Goal: Task Accomplishment & Management: Complete application form

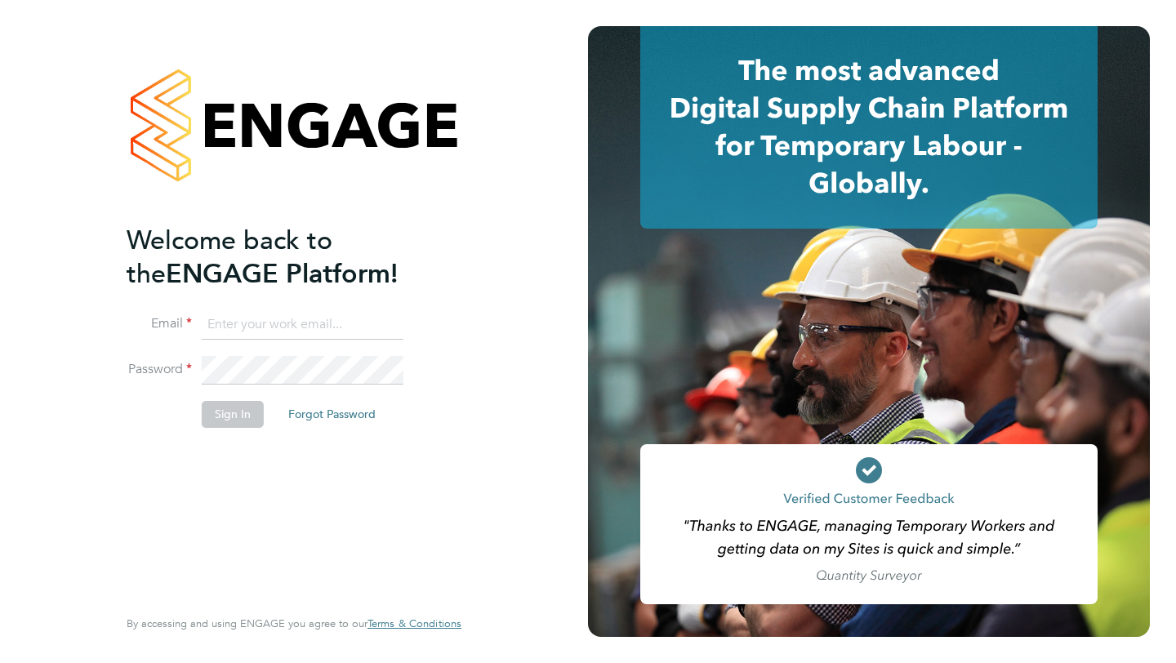
type input "[EMAIL_ADDRESS][DOMAIN_NAME]"
click at [232, 416] on button "Sign In" at bounding box center [233, 414] width 62 height 26
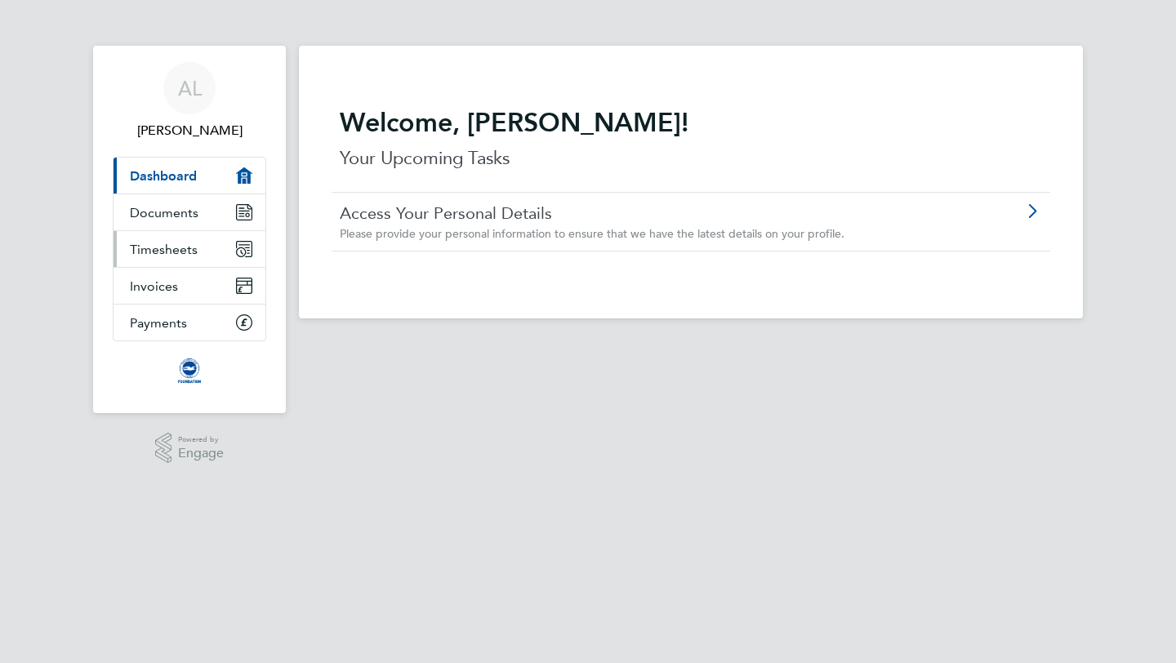
click at [206, 260] on link "Timesheets" at bounding box center [189, 249] width 152 height 36
click at [209, 244] on link "Timesheets" at bounding box center [189, 249] width 152 height 36
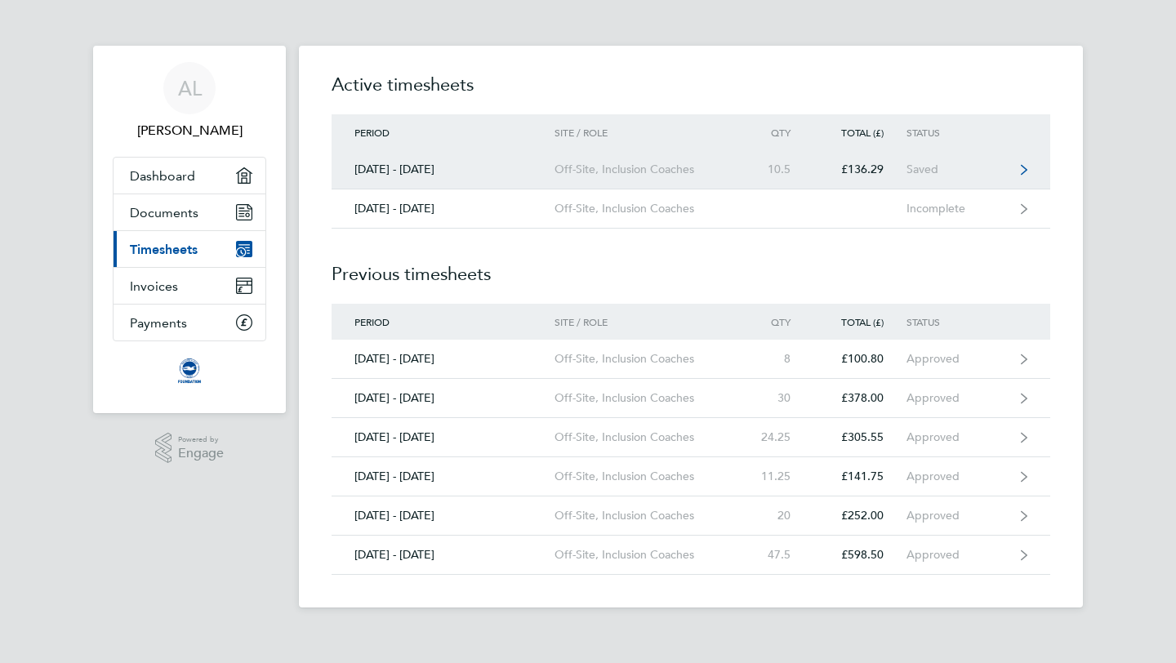
click at [543, 181] on link "01 - 30 Sept 2025 Off-Site, Inclusion Coaches 10.5 £136.29 Saved" at bounding box center [690, 169] width 718 height 39
click at [970, 166] on div "Saved" at bounding box center [956, 169] width 100 height 14
click at [993, 165] on div "Saved" at bounding box center [956, 169] width 100 height 14
click at [733, 166] on div "Off-Site, Inclusion Coaches" at bounding box center [647, 169] width 187 height 14
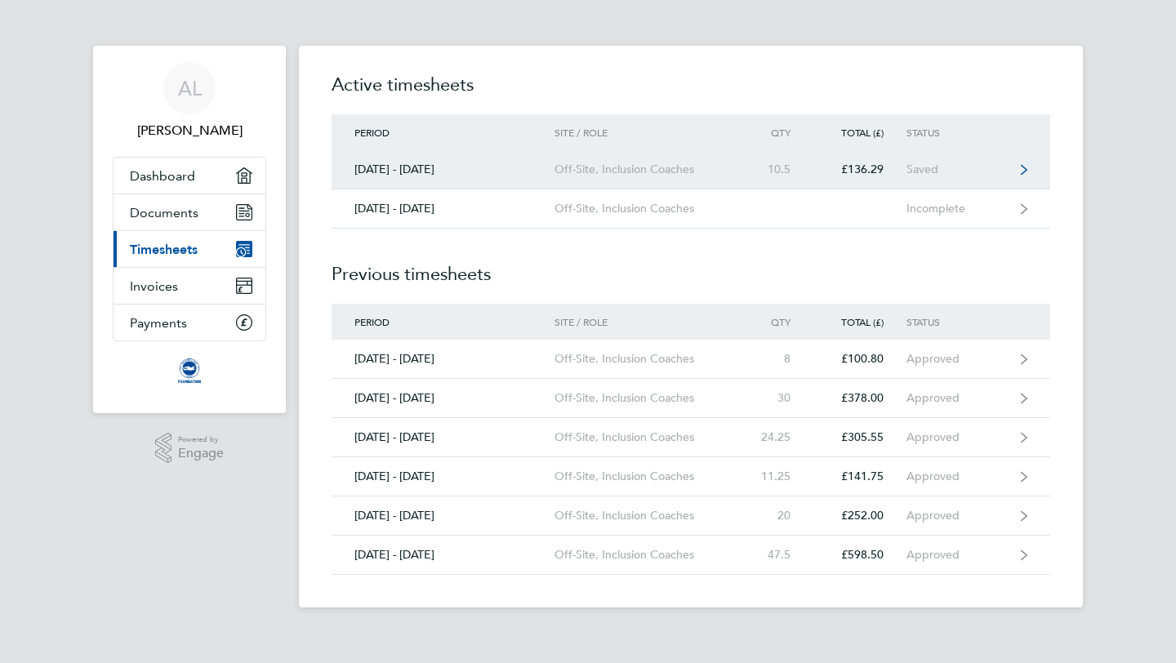
click at [968, 167] on div "Saved" at bounding box center [956, 169] width 100 height 14
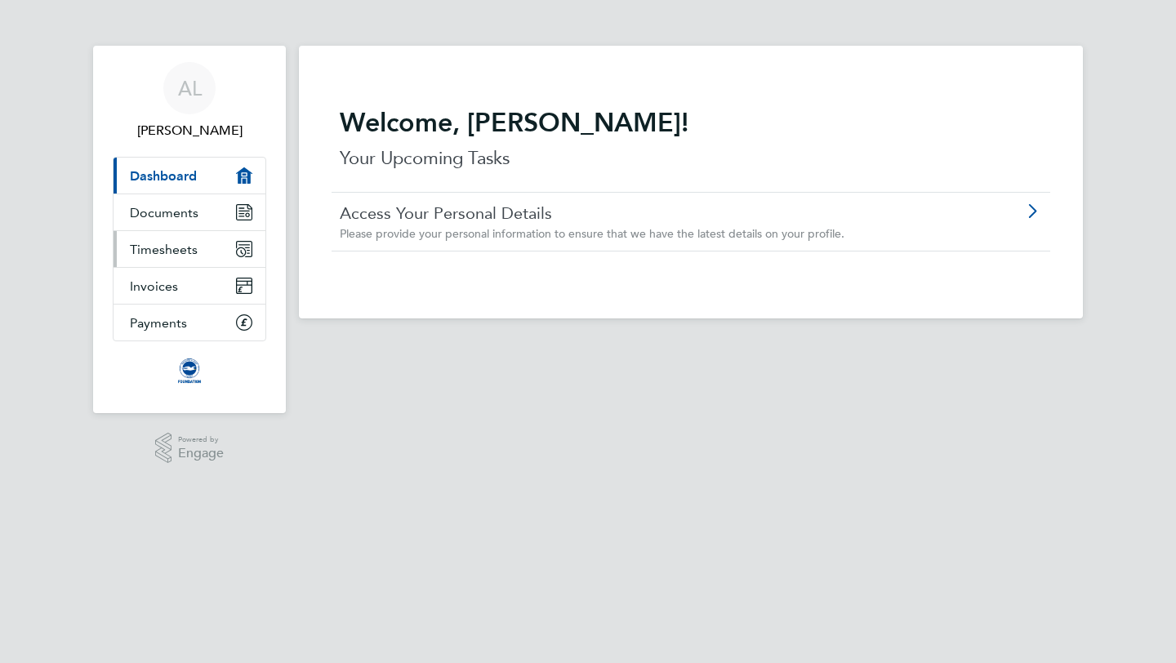
click at [197, 248] on link "Timesheets" at bounding box center [189, 249] width 152 height 36
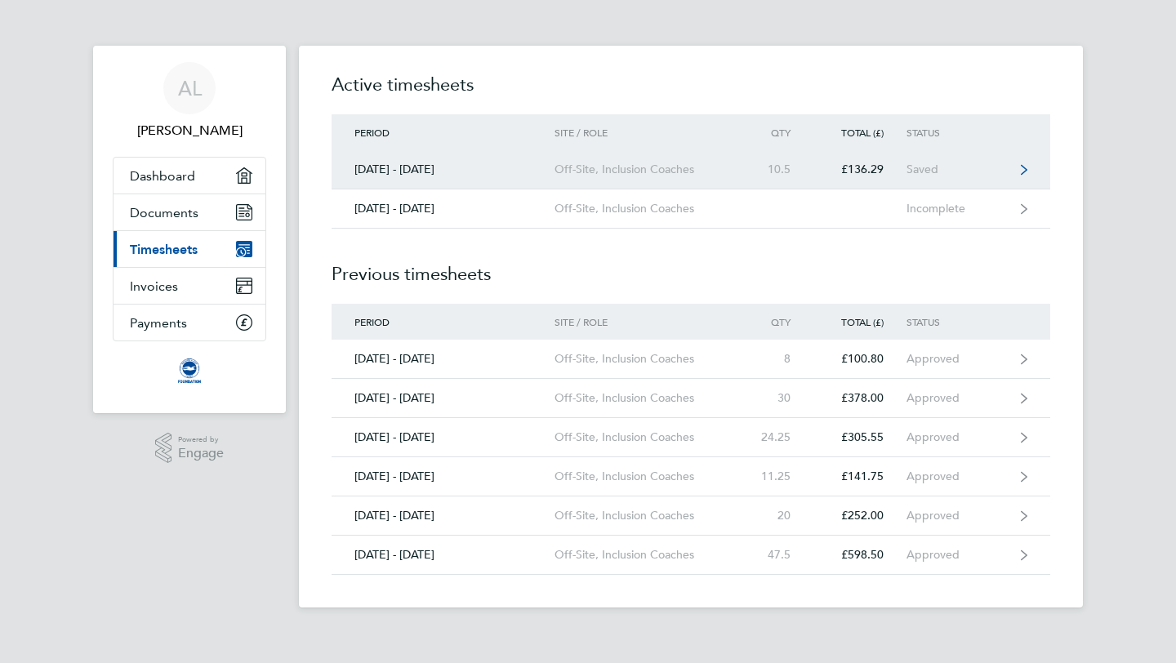
click at [669, 171] on div "Off-Site, Inclusion Coaches" at bounding box center [647, 169] width 187 height 14
click at [1032, 173] on link "01 - 30 Sept 2025 Off-Site, Inclusion Coaches 10.5 £136.29 Saved" at bounding box center [690, 169] width 718 height 39
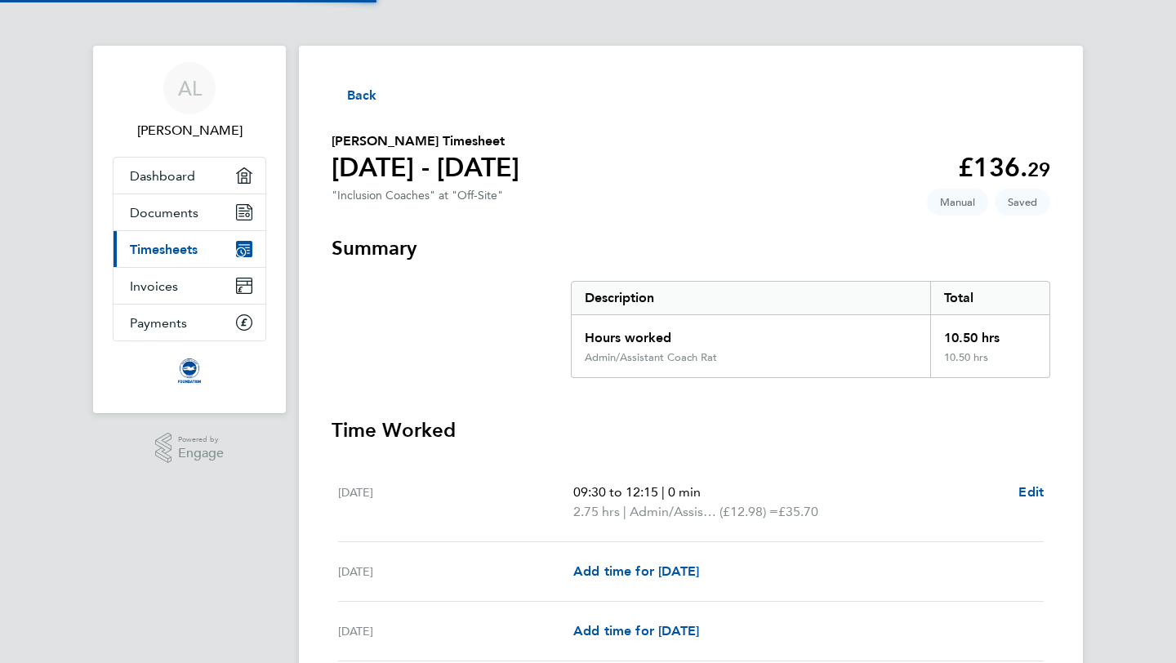
click at [1020, 168] on app-decimal "£136. 29" at bounding box center [1004, 167] width 92 height 31
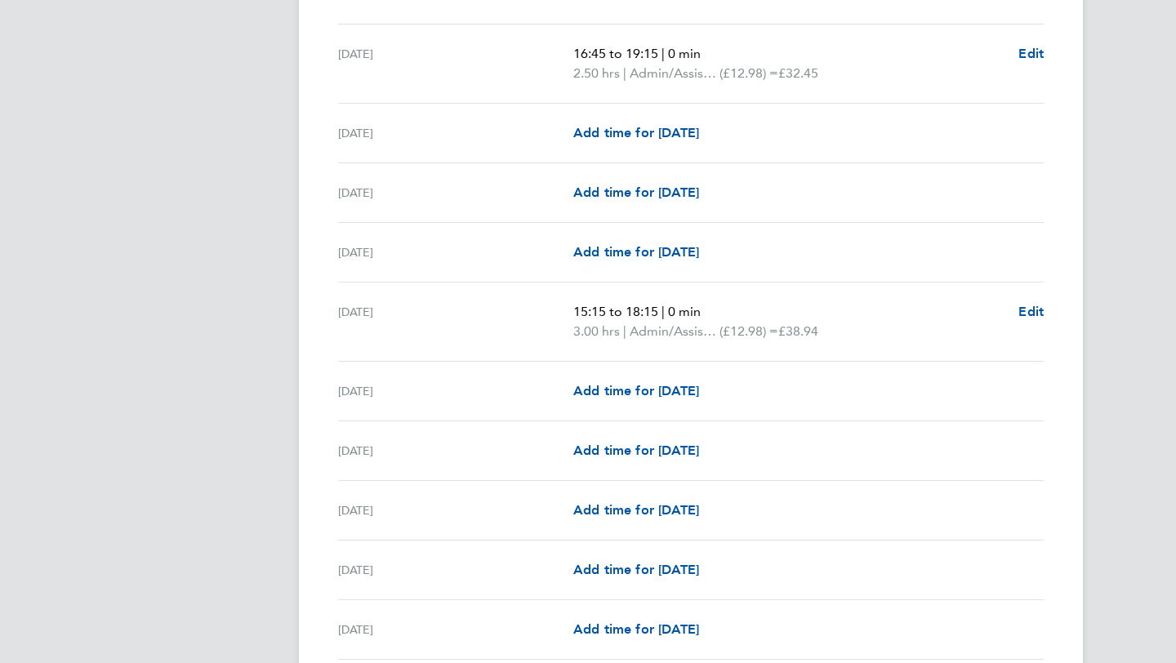
scroll to position [1141, 0]
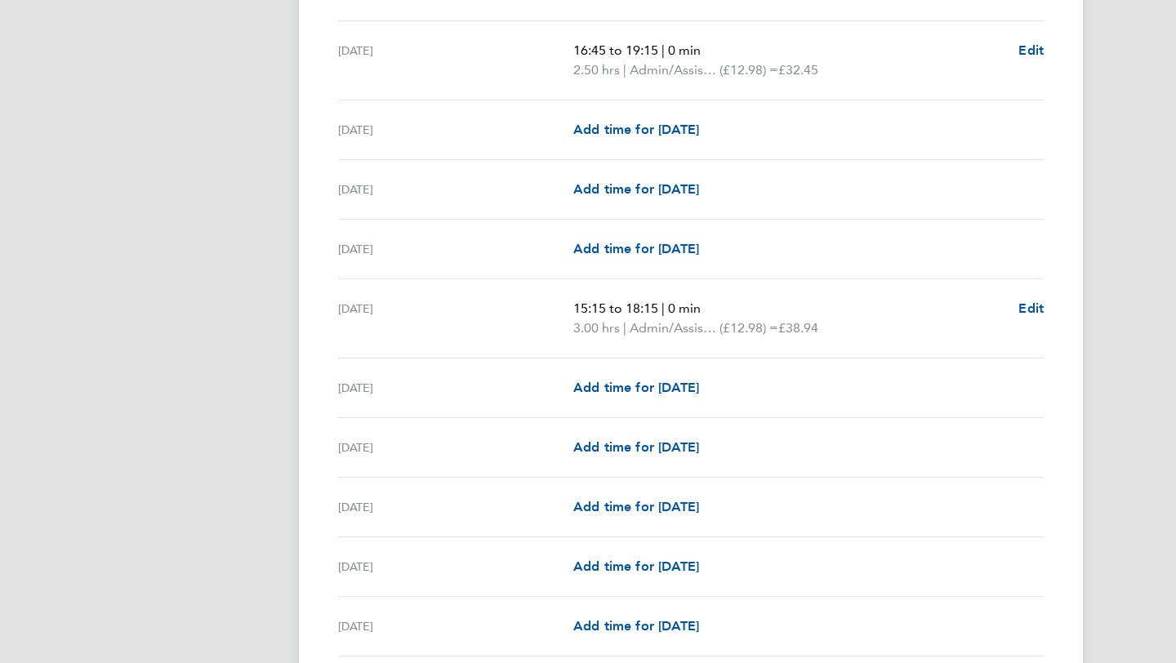
click at [1032, 40] on div "Fri 12 Sep 16:45 to 19:15 | 0 min 2.50 hrs | Admin/Assistant Coach Rat (£12.98)…" at bounding box center [690, 60] width 705 height 79
click at [1032, 48] on span "Edit" at bounding box center [1030, 50] width 25 height 16
click at [1029, 54] on span "Edit" at bounding box center [1030, 50] width 25 height 16
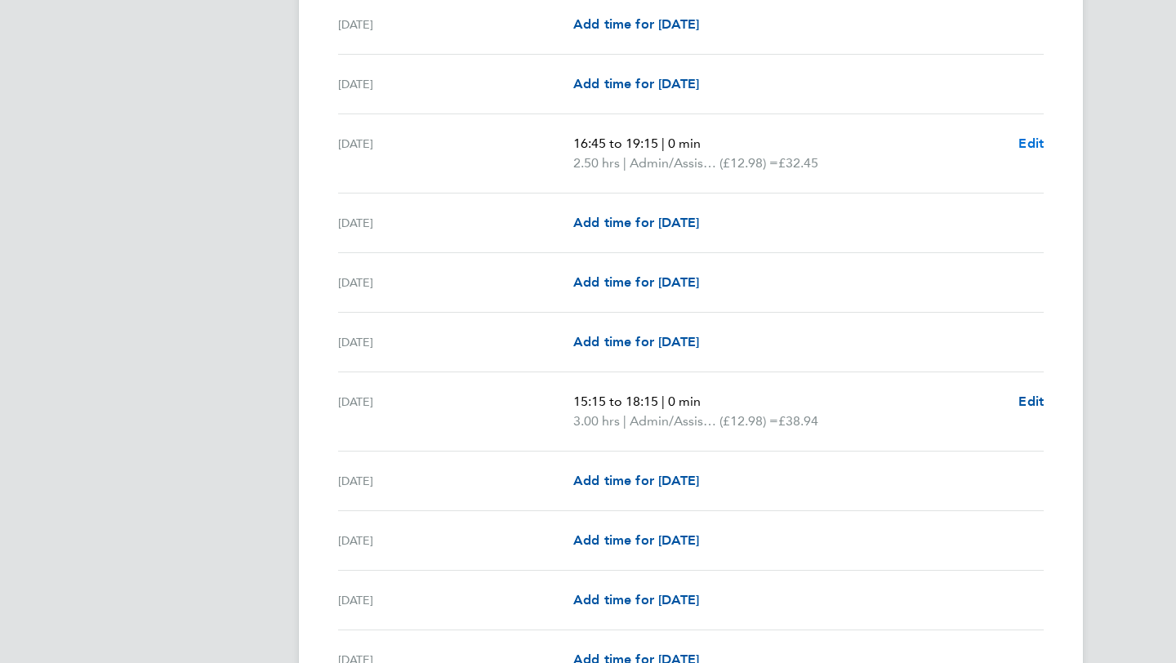
scroll to position [1043, 0]
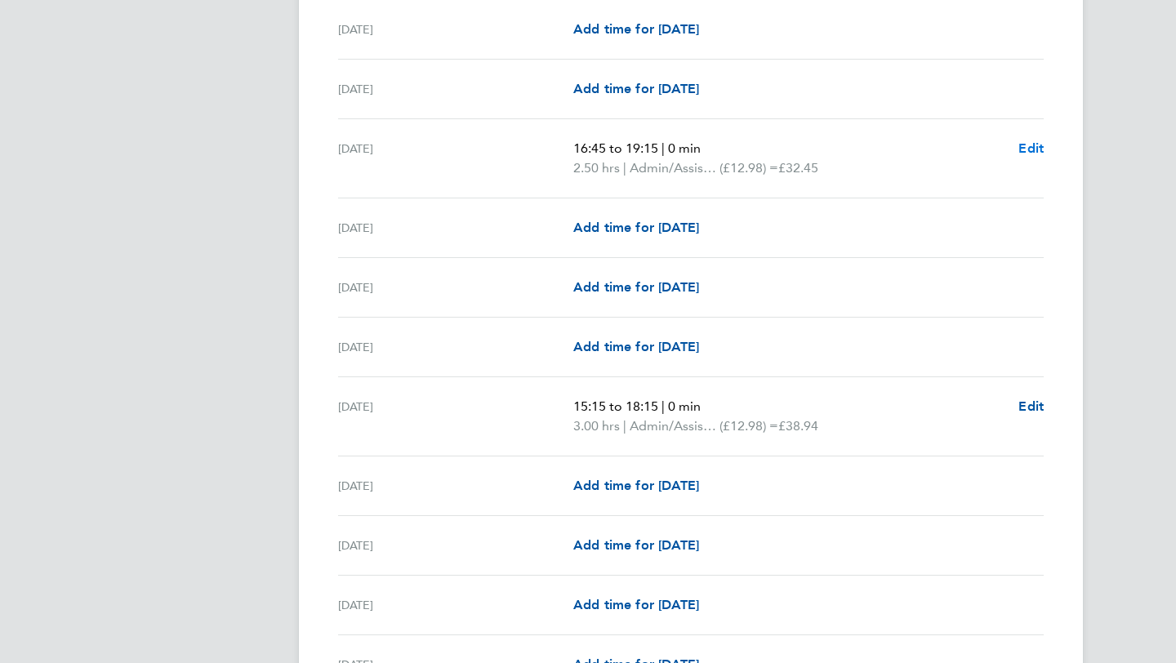
click at [1025, 153] on span "Edit" at bounding box center [1030, 148] width 25 height 16
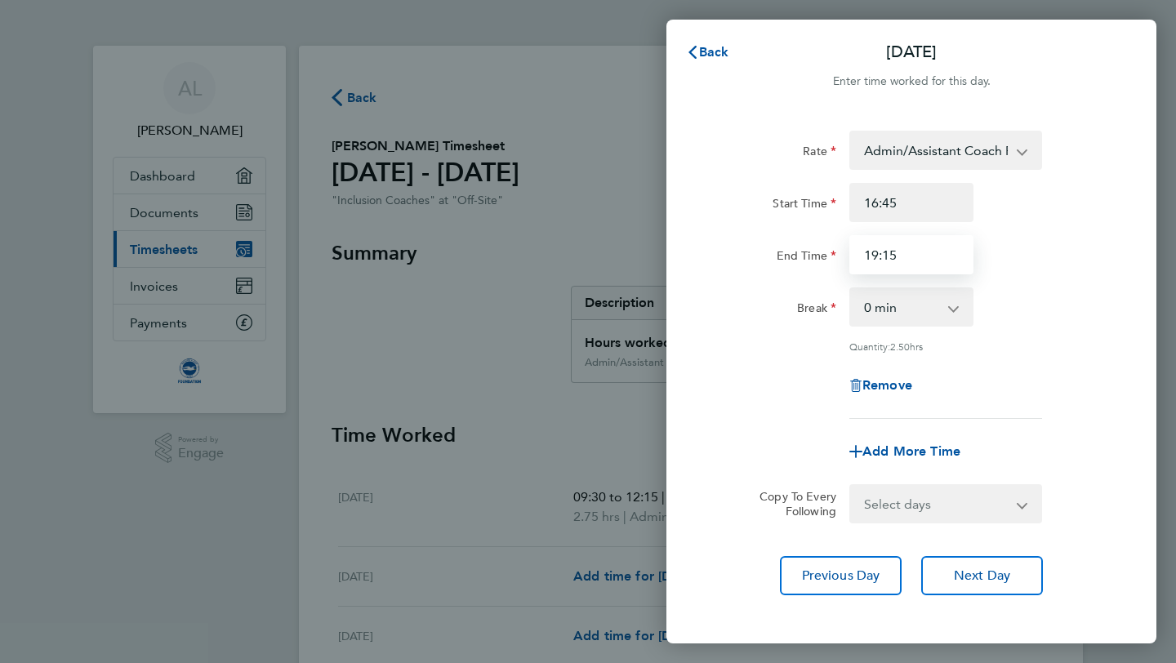
click at [911, 242] on input "19:15" at bounding box center [911, 254] width 124 height 39
type input "20:00"
click at [1117, 414] on div "Rate Admin/Assistant Coach Rat - 12.98 Lead Coach Rate - 16.28 Start Time 16:45…" at bounding box center [911, 363] width 490 height 504
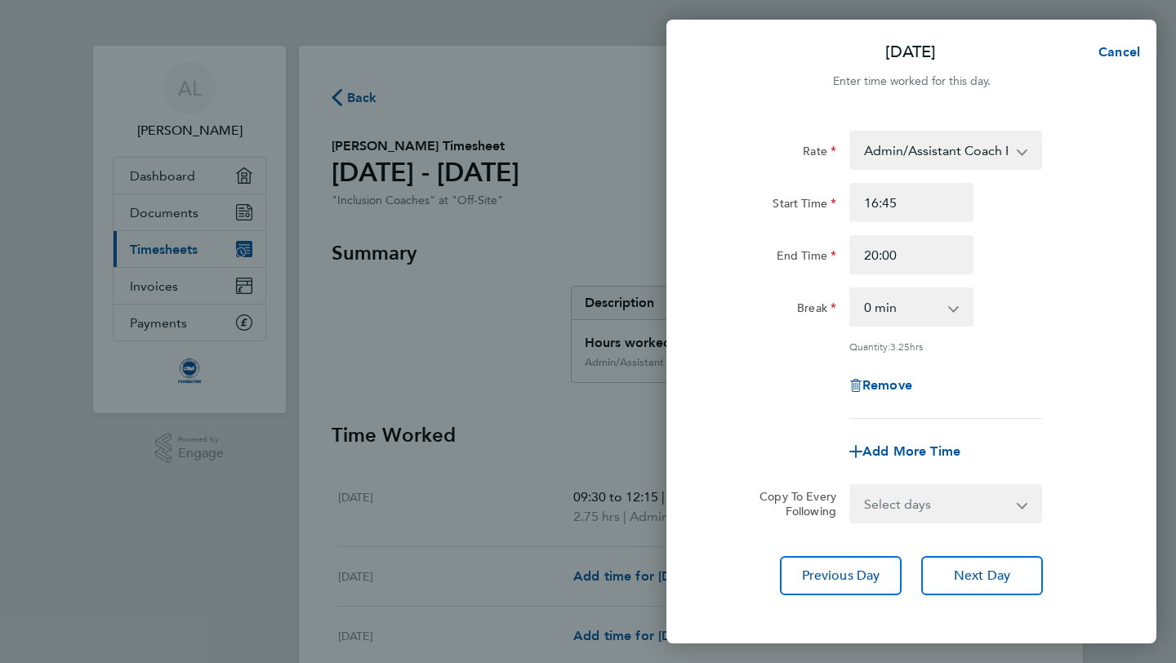
scroll to position [74, 0]
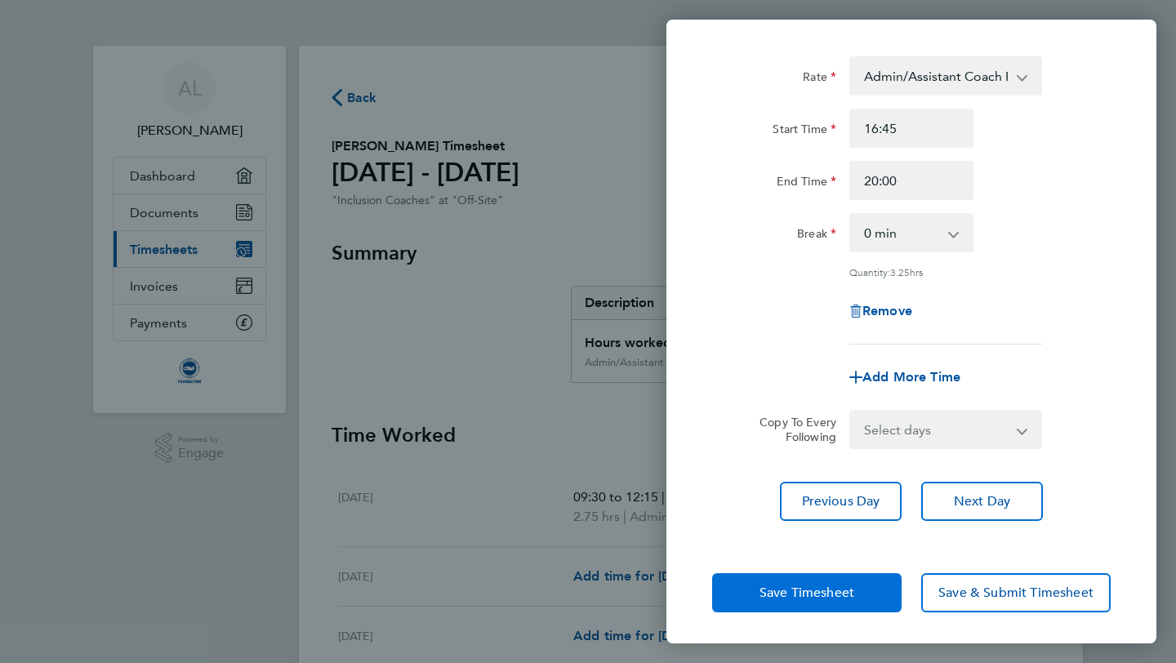
click at [837, 586] on span "Save Timesheet" at bounding box center [806, 593] width 95 height 16
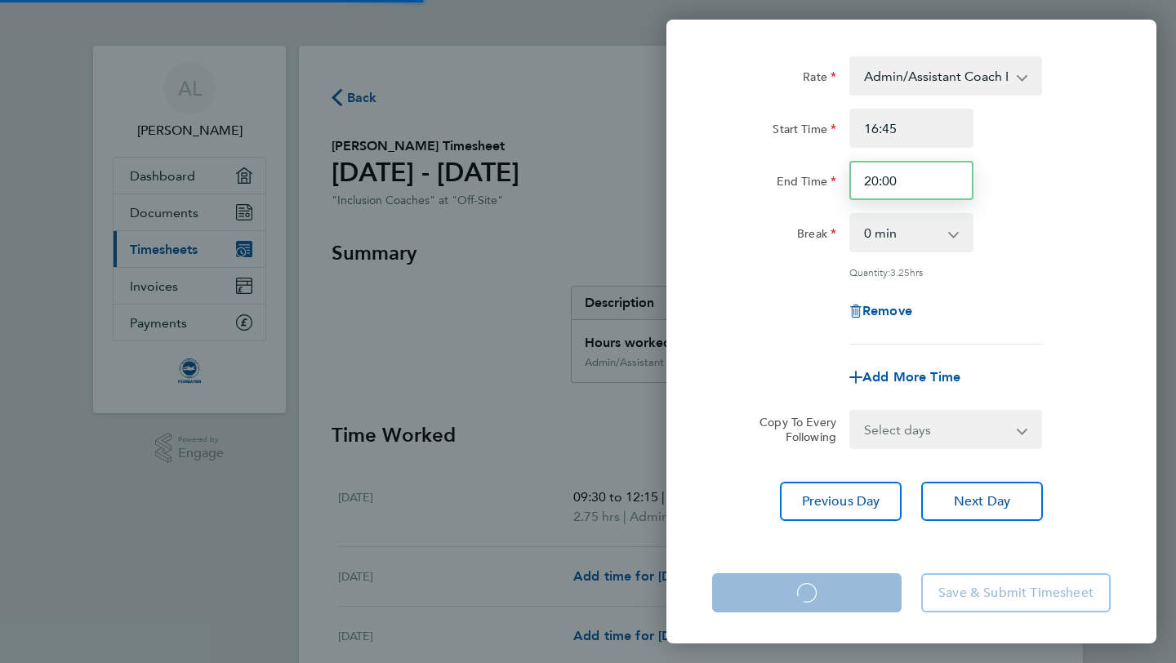
click at [920, 173] on input "20:00" at bounding box center [911, 180] width 124 height 39
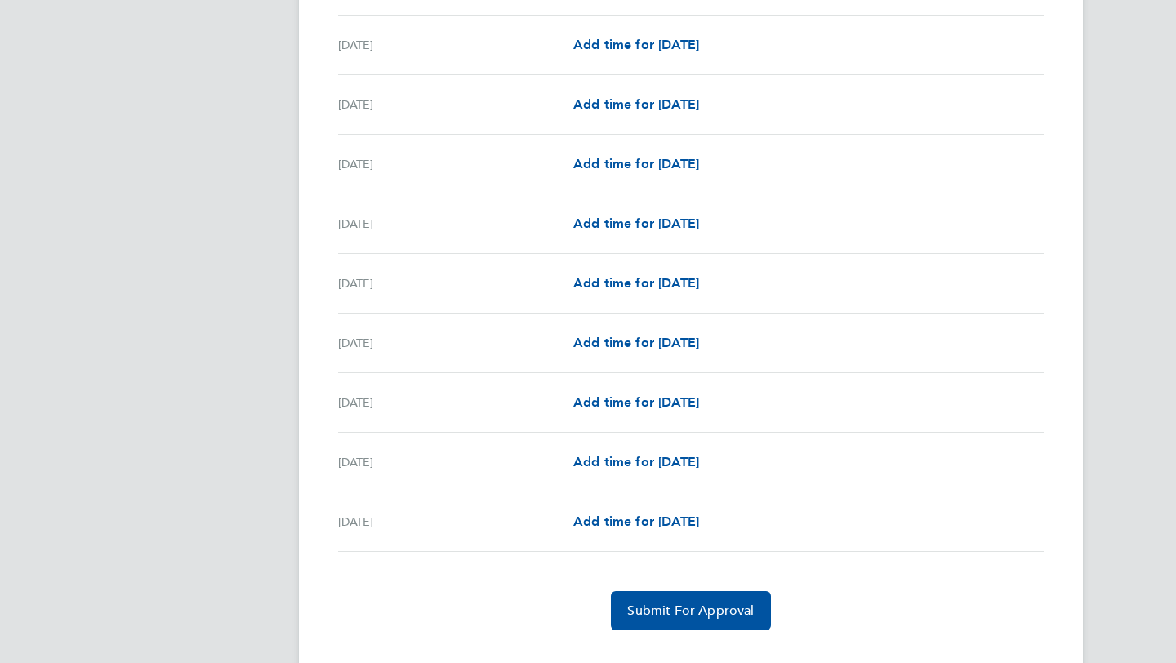
scroll to position [1779, 0]
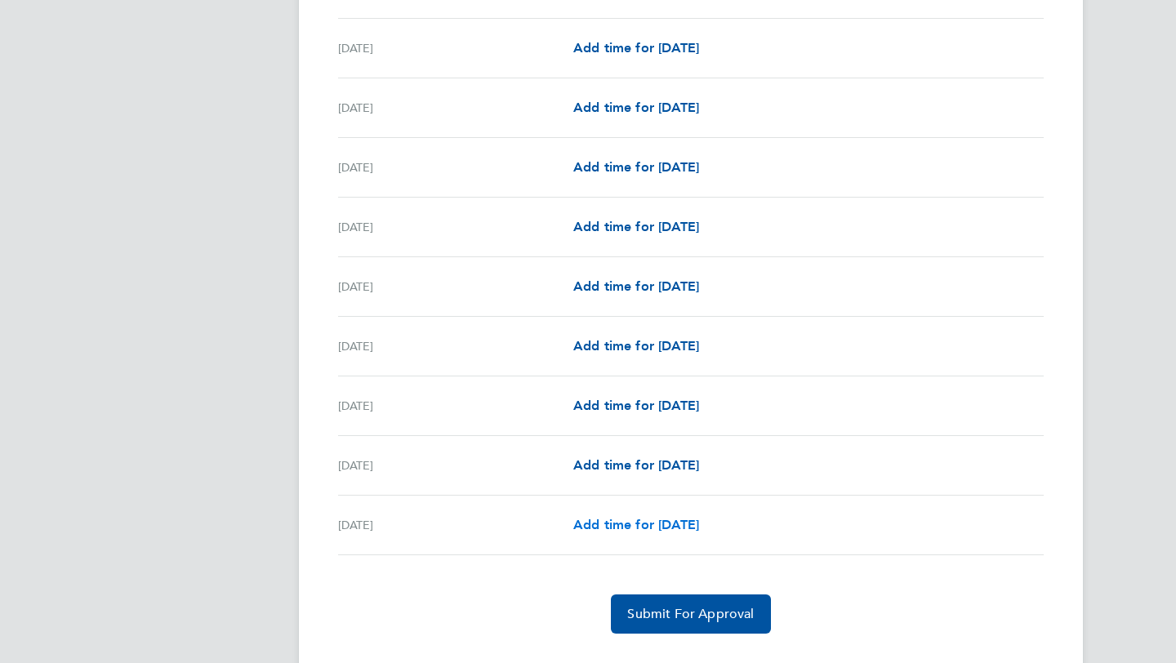
click at [683, 521] on span "Add time for Tue 30 Sep" at bounding box center [636, 525] width 126 height 16
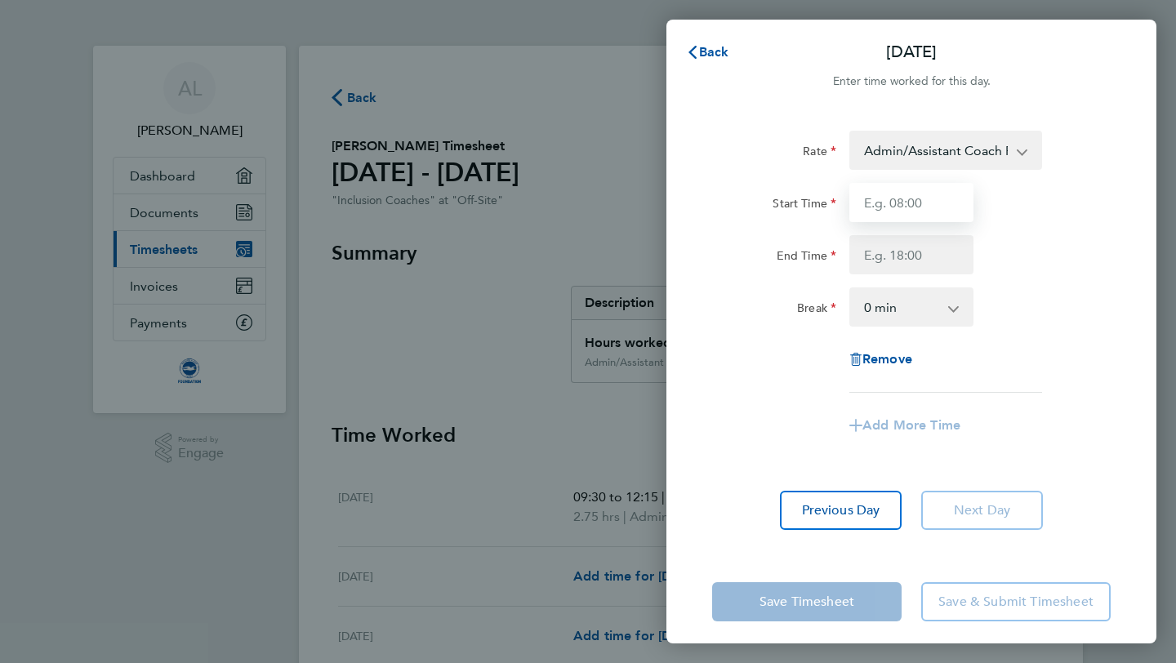
click at [902, 194] on input "Start Time" at bounding box center [911, 202] width 124 height 39
click at [860, 208] on input "3:15" at bounding box center [911, 202] width 124 height 39
type input "15:15"
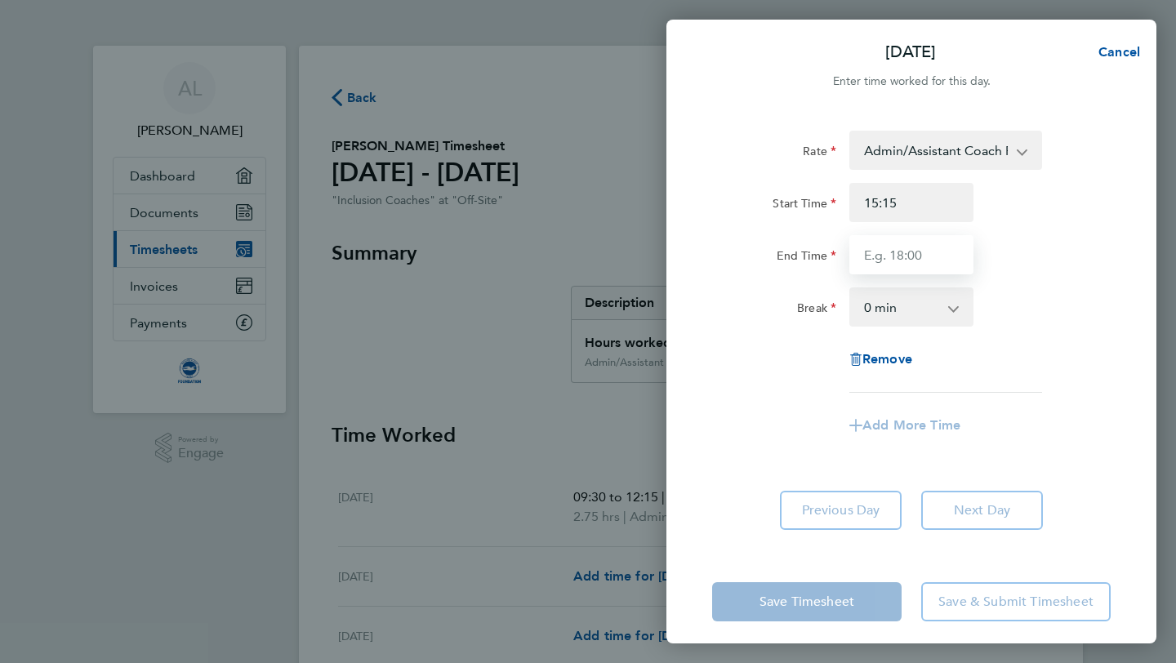
click at [924, 256] on input "End Time" at bounding box center [911, 254] width 124 height 39
type input "18:15"
click at [1085, 349] on div "Rate Admin/Assistant Coach Rat - 12.98 Lead Coach Rate - 16.28 Start Time 15:15…" at bounding box center [911, 262] width 398 height 262
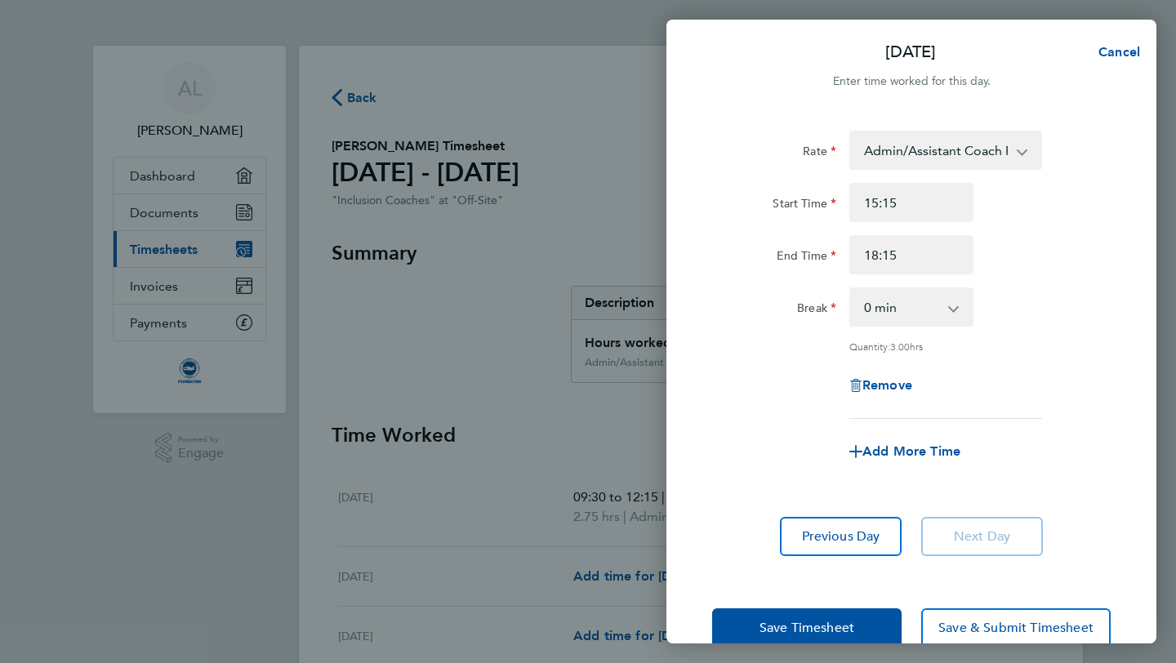
scroll to position [35, 0]
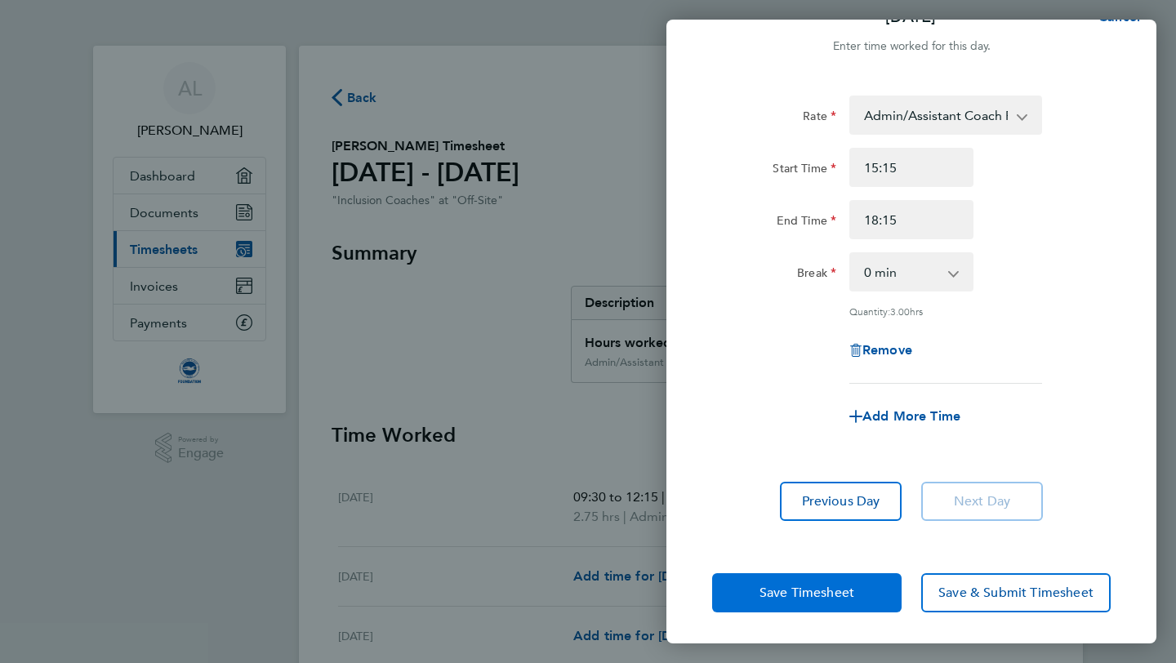
click at [814, 581] on button "Save Timesheet" at bounding box center [806, 592] width 189 height 39
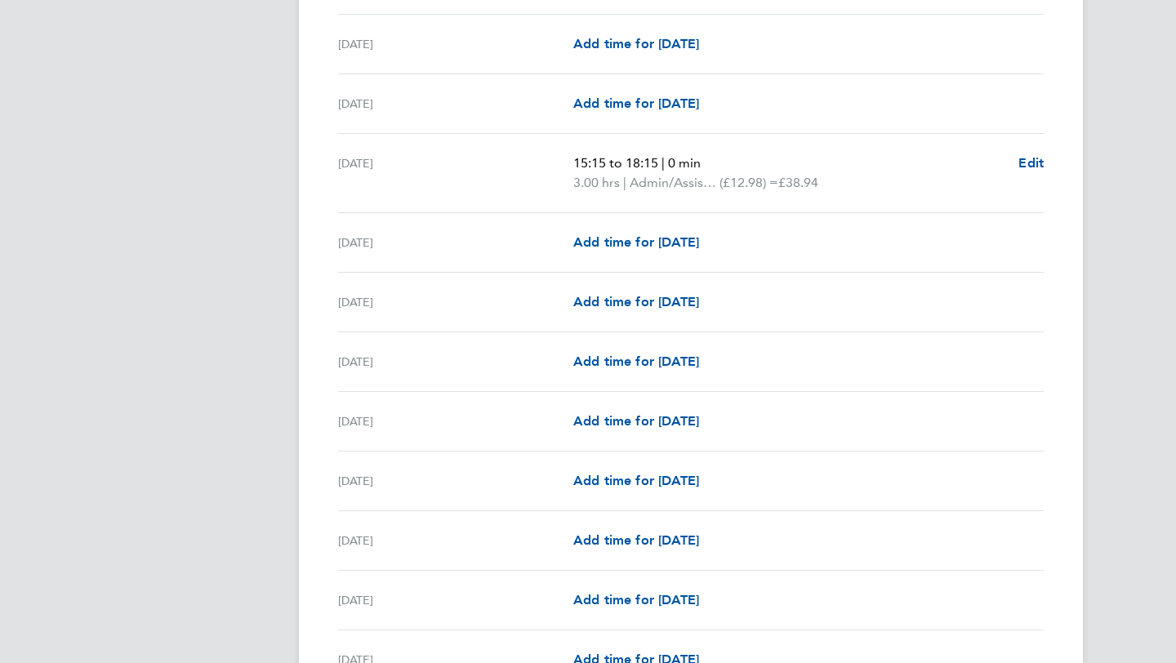
scroll to position [1276, 0]
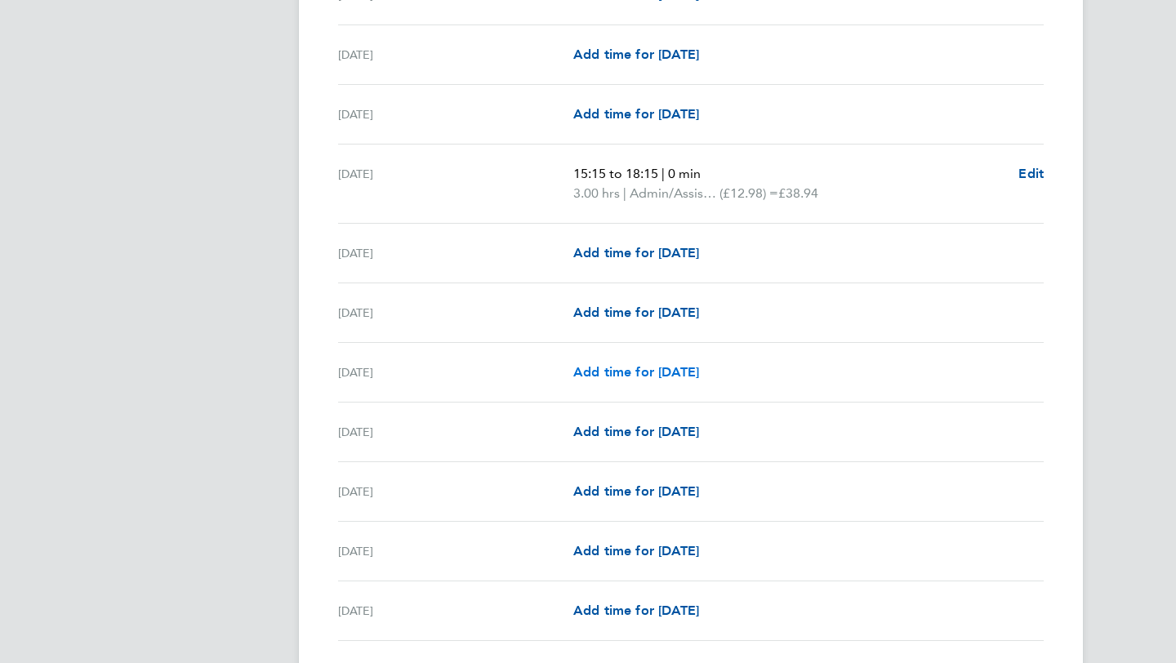
click at [654, 373] on span "Add time for Fri 19 Sep" at bounding box center [636, 372] width 126 height 16
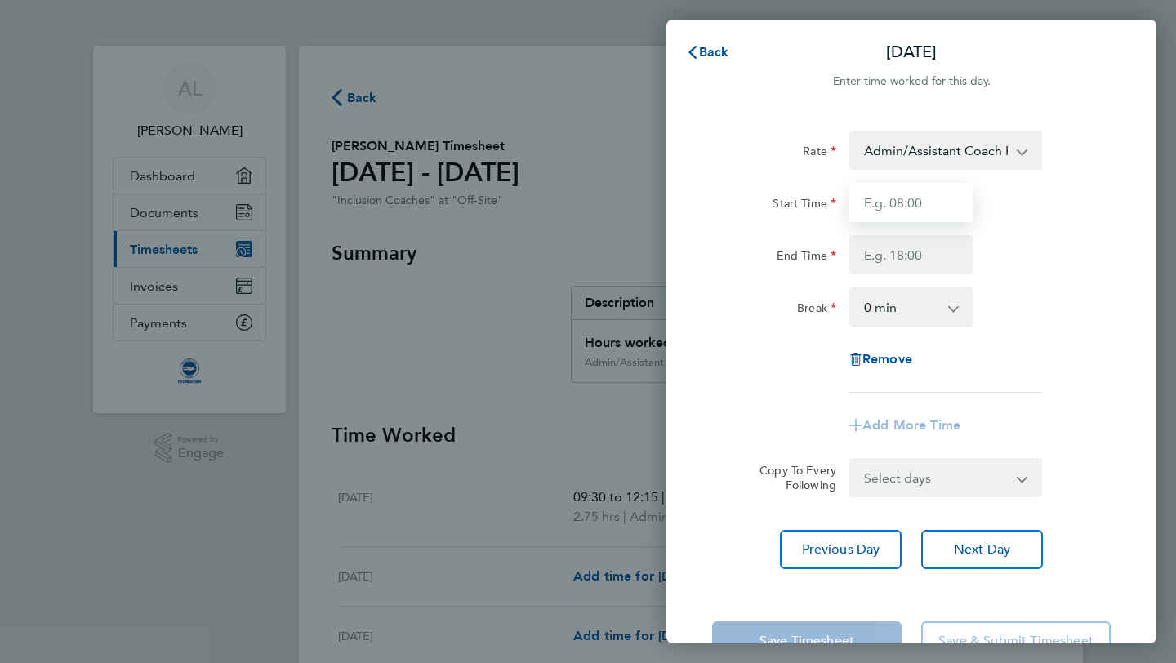
click at [894, 202] on input "Start Time" at bounding box center [911, 202] width 124 height 39
type input "16:45"
click at [895, 271] on input "End Time" at bounding box center [911, 254] width 124 height 39
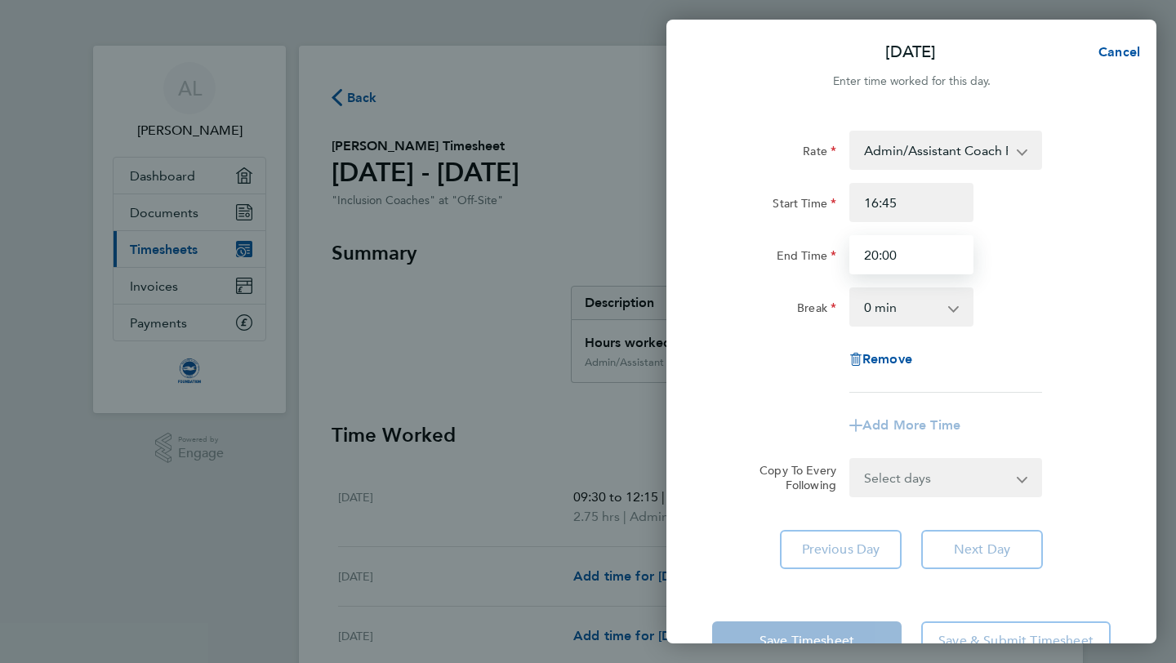
type input "20:00"
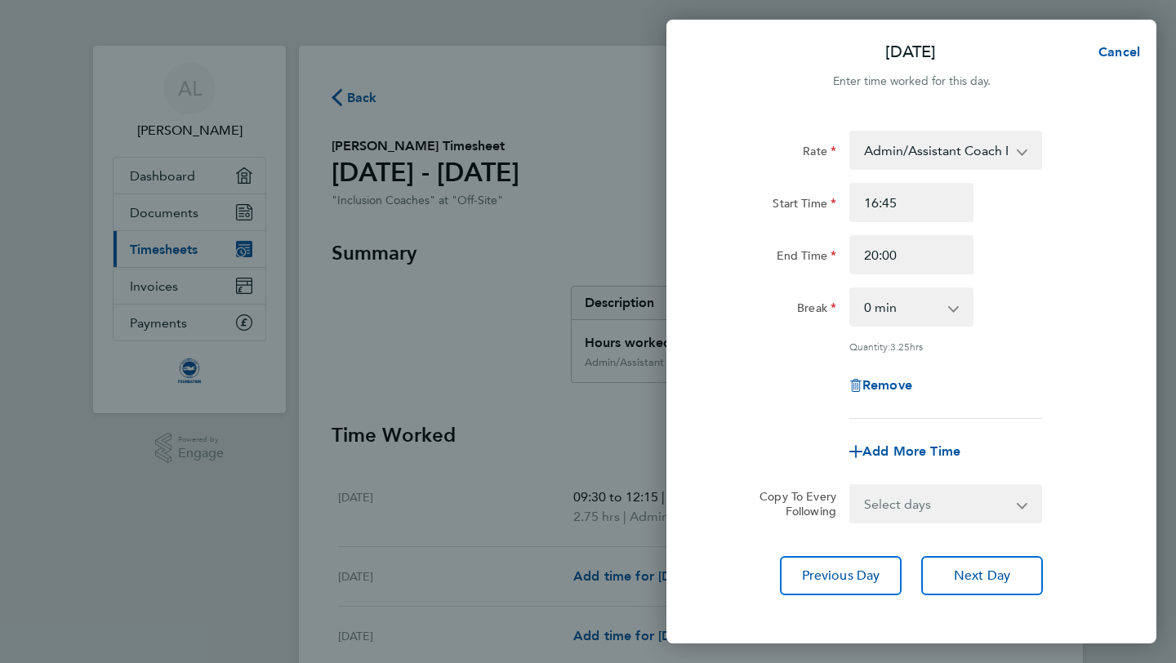
click at [1080, 170] on div "Rate Admin/Assistant Coach Rat - 12.98 Lead Coach Rate - 16.28 Start Time 16:45…" at bounding box center [911, 275] width 398 height 288
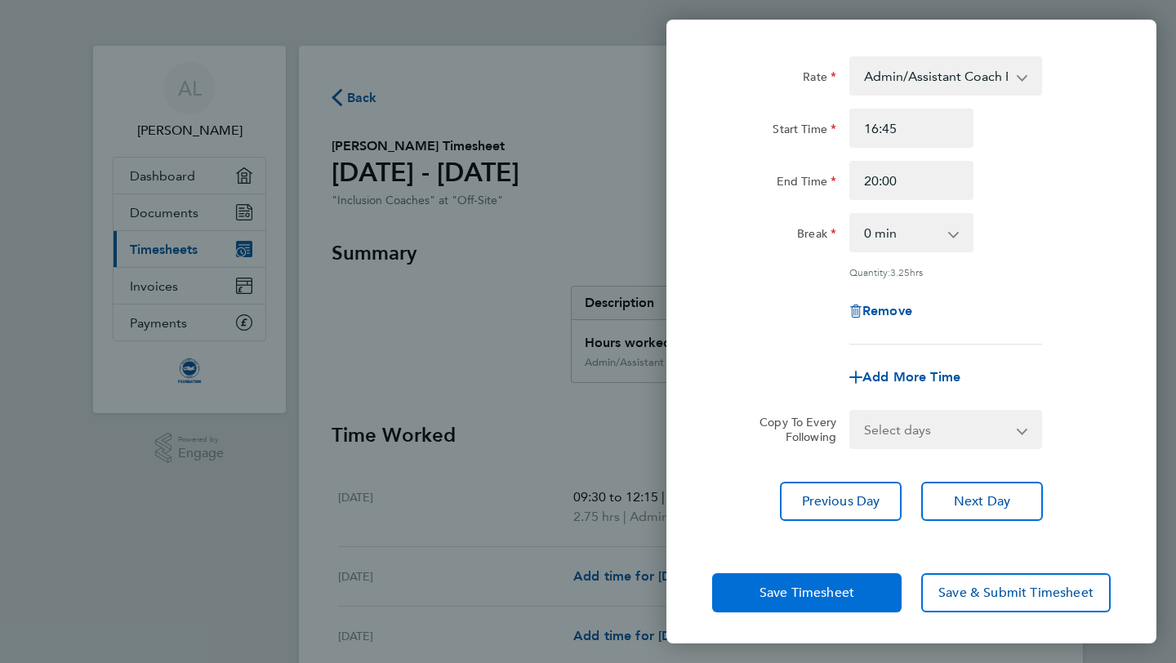
click at [801, 604] on button "Save Timesheet" at bounding box center [806, 592] width 189 height 39
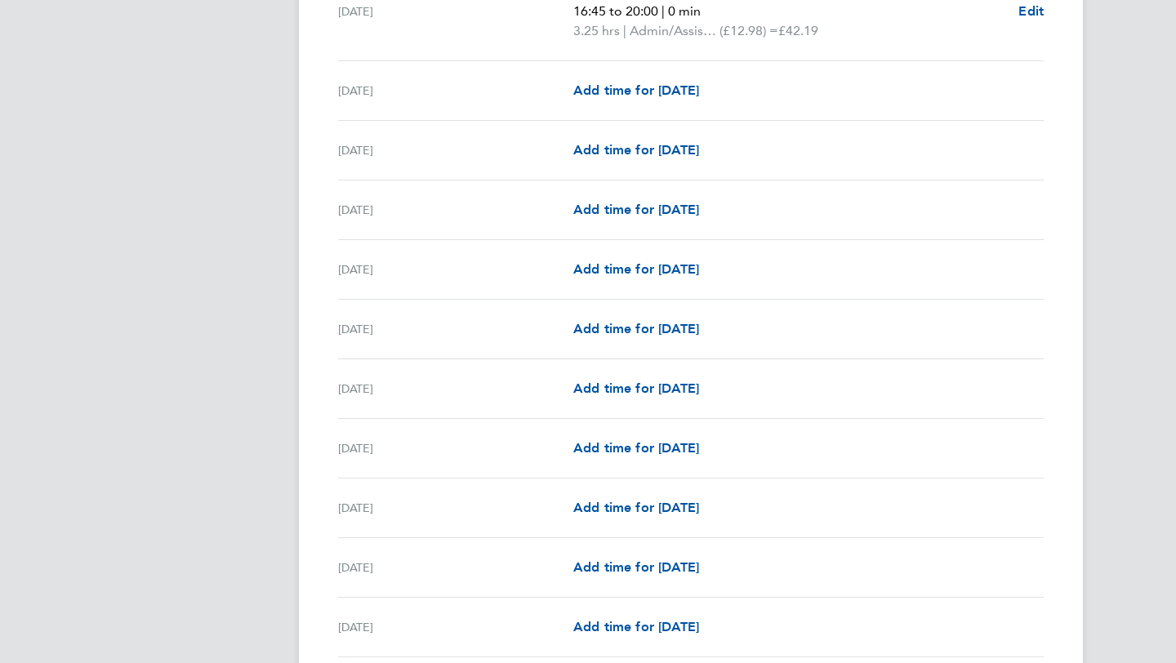
scroll to position [1855, 0]
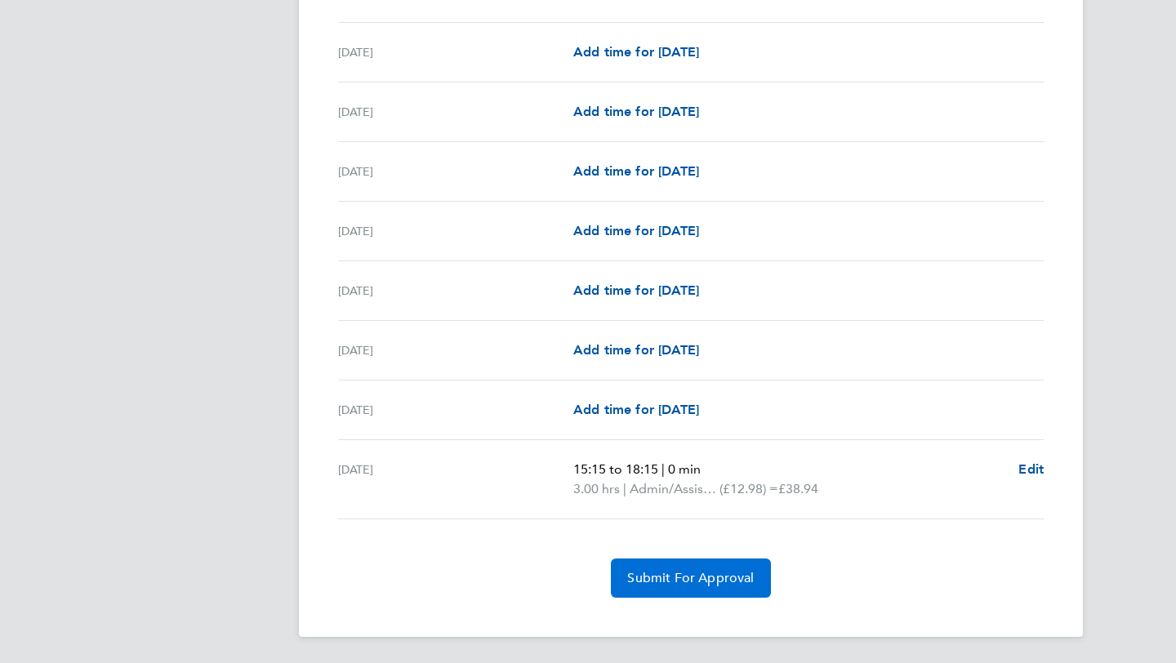
click at [702, 589] on button "Submit For Approval" at bounding box center [690, 577] width 159 height 39
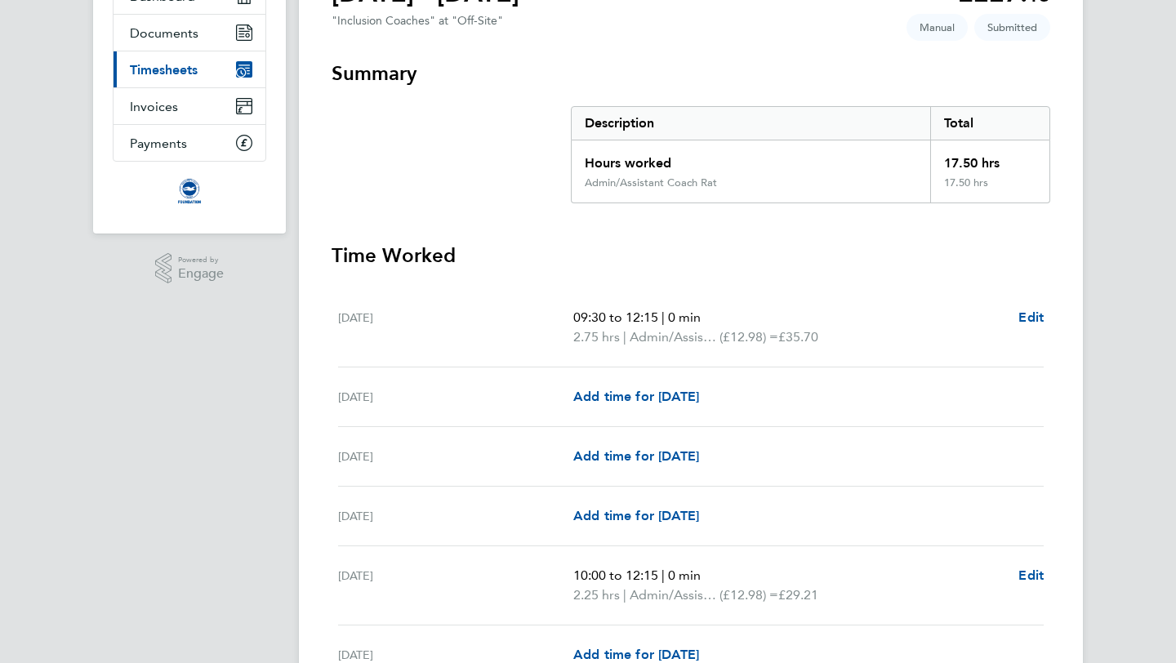
scroll to position [0, 0]
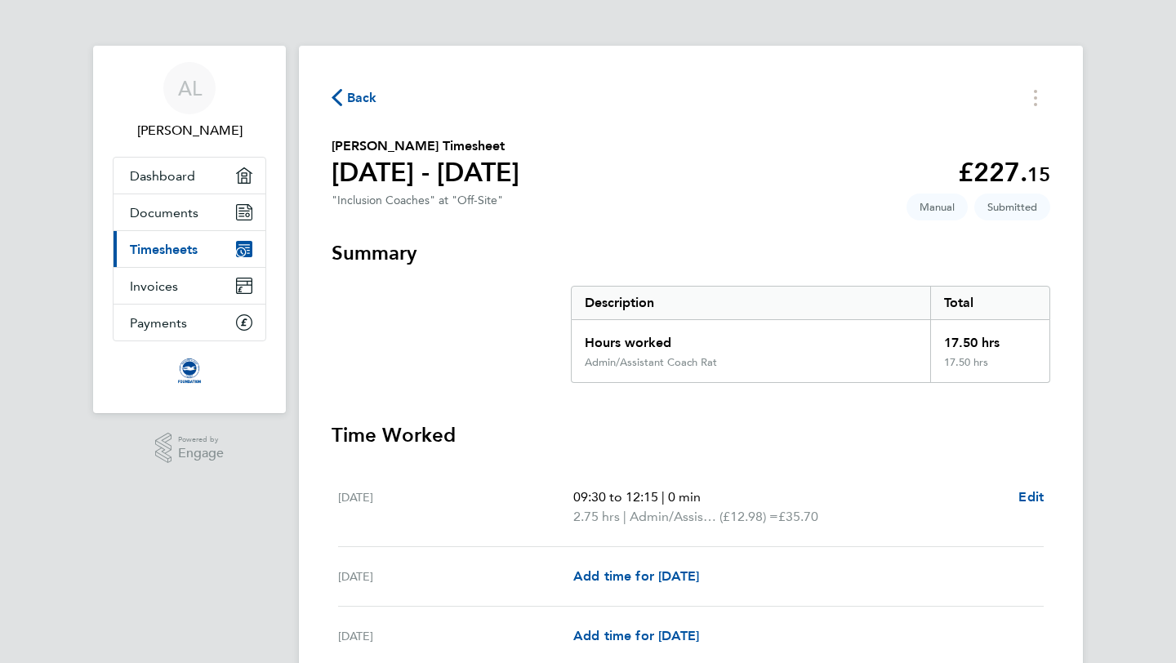
click at [182, 245] on span "Timesheets" at bounding box center [164, 250] width 68 height 16
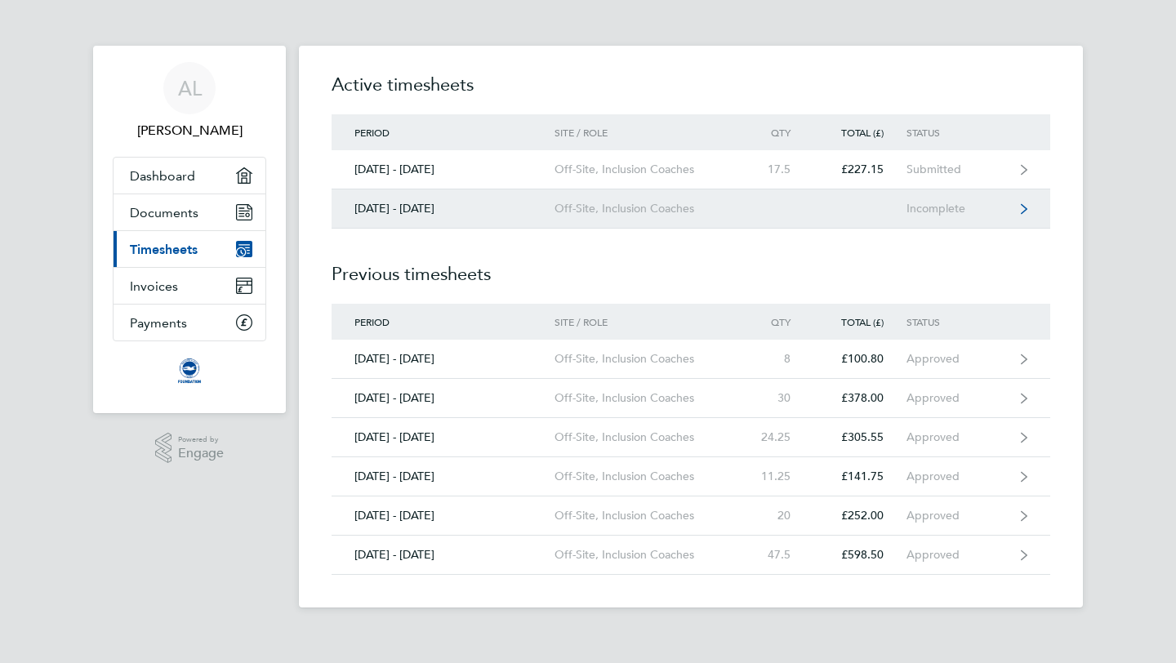
click at [539, 224] on link "01 - 31 Oct 2025 Off-Site, Inclusion Coaches Incomplete" at bounding box center [690, 208] width 718 height 39
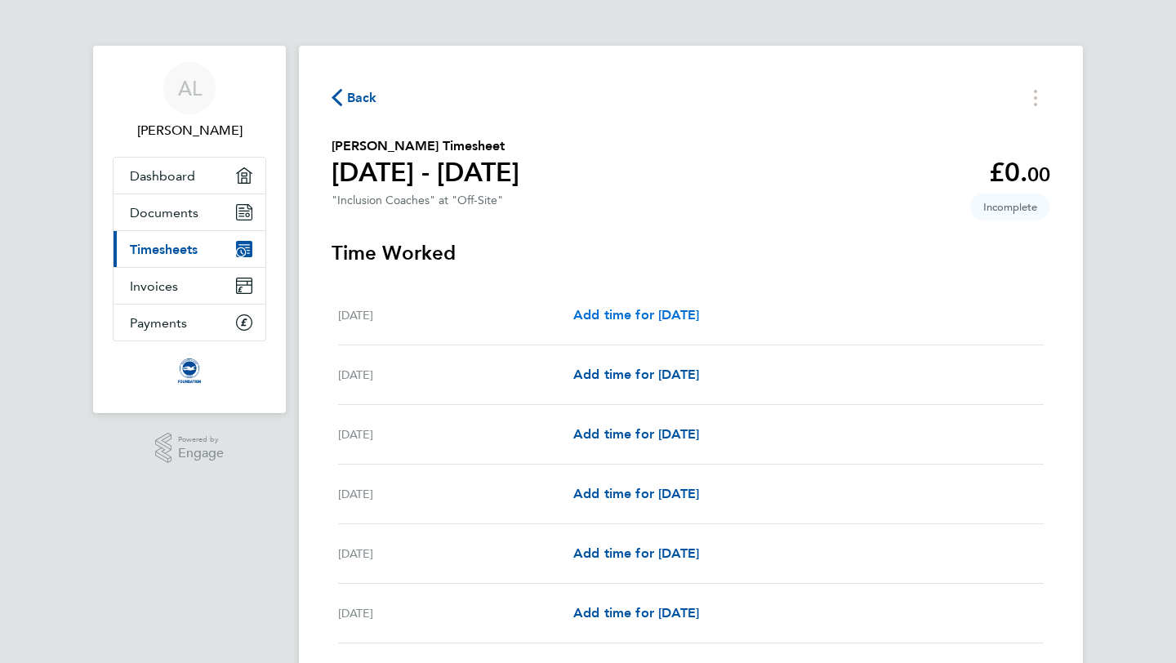
click at [639, 315] on span "Add time for Wed 01 Oct" at bounding box center [636, 315] width 126 height 16
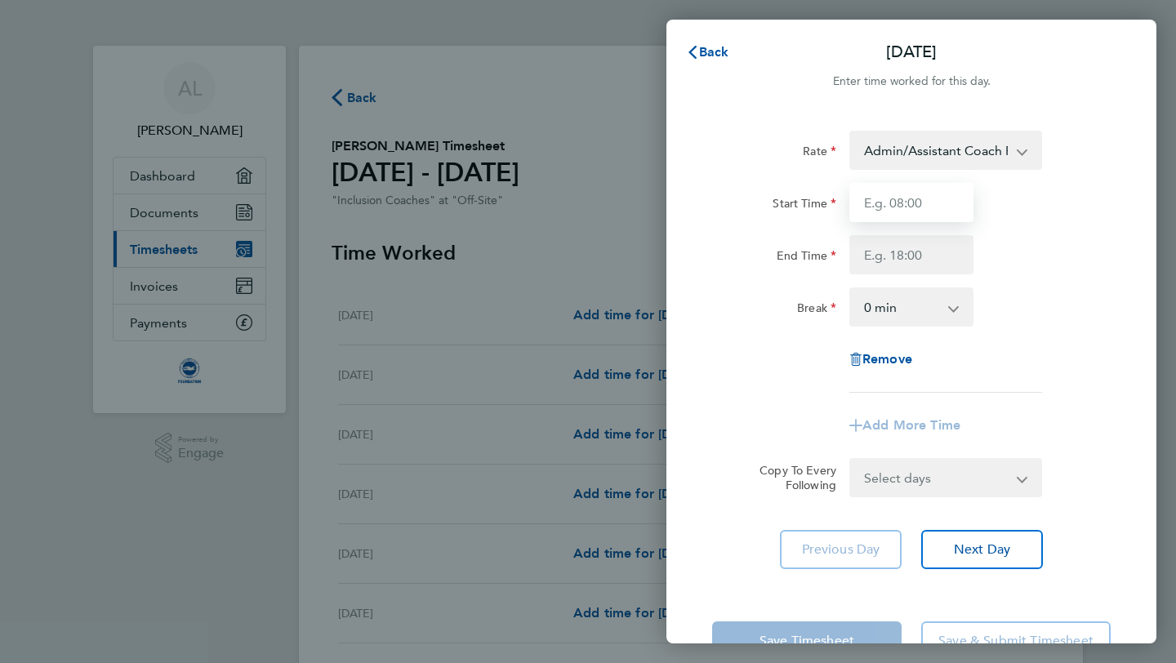
click at [887, 211] on input "Start Time" at bounding box center [911, 202] width 124 height 39
type input "15:15"
click at [925, 248] on input "End Time" at bounding box center [911, 254] width 124 height 39
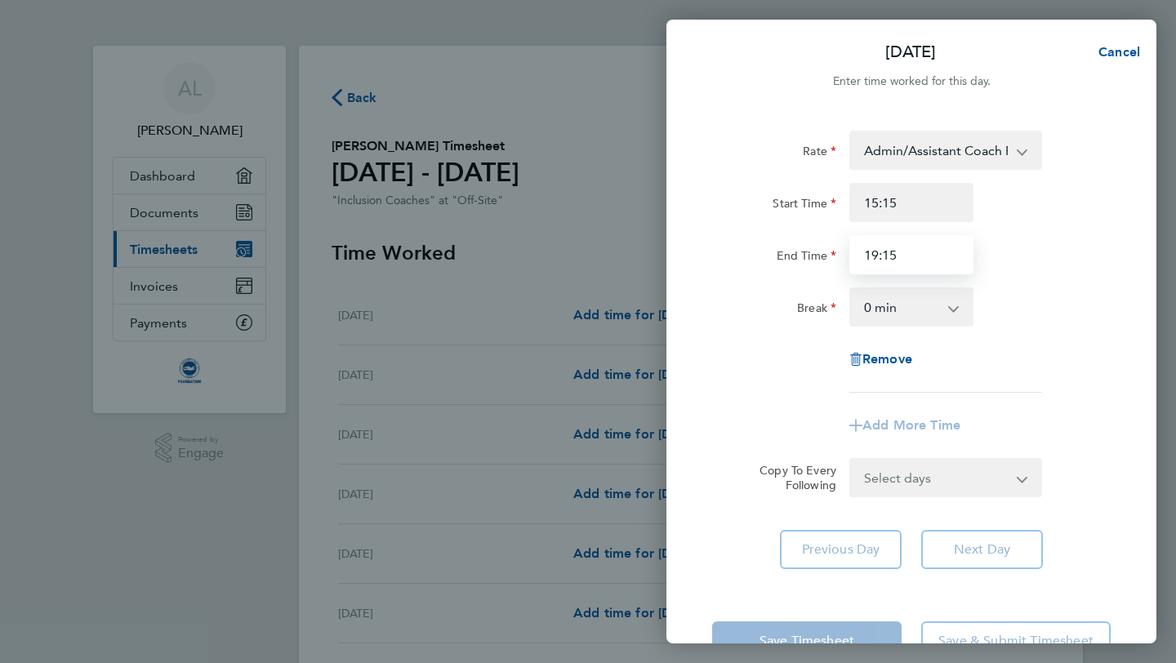
type input "19:15"
click at [1040, 233] on div "Start Time 15:15 End Time 19:15" at bounding box center [910, 228] width 411 height 91
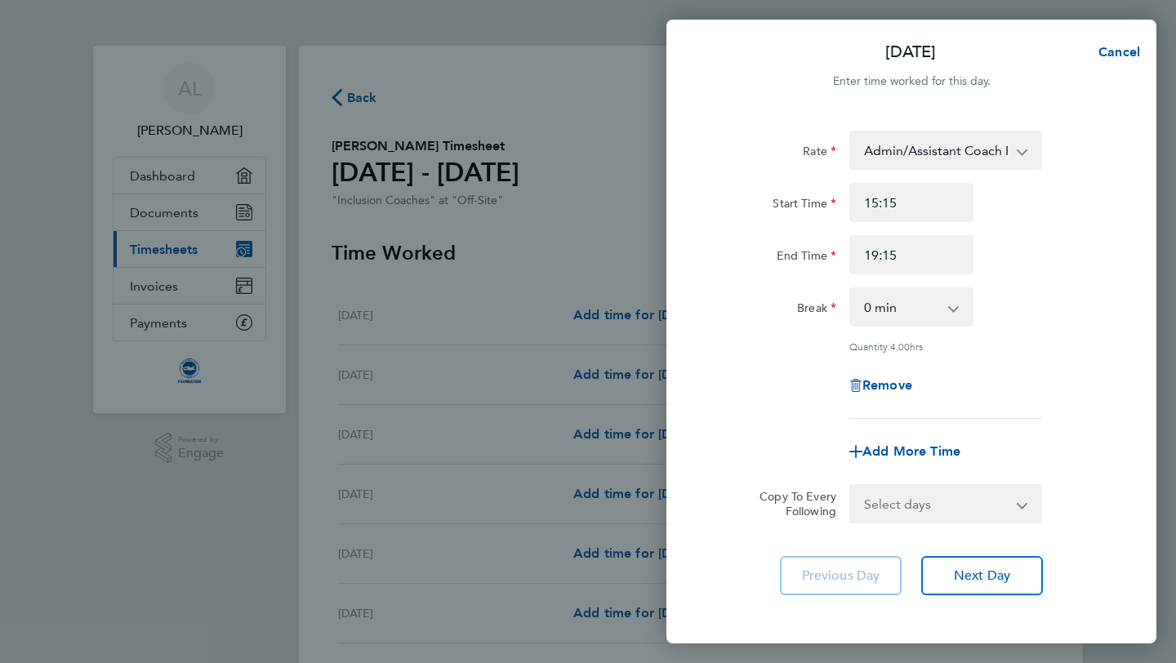
click at [941, 319] on select "0 min 15 min 30 min 45 min 60 min 75 min 90 min" at bounding box center [901, 307] width 101 height 36
select select "30"
click at [851, 289] on select "0 min 15 min 30 min 45 min 60 min 75 min 90 min" at bounding box center [901, 307] width 101 height 36
